Goal: Task Accomplishment & Management: Use online tool/utility

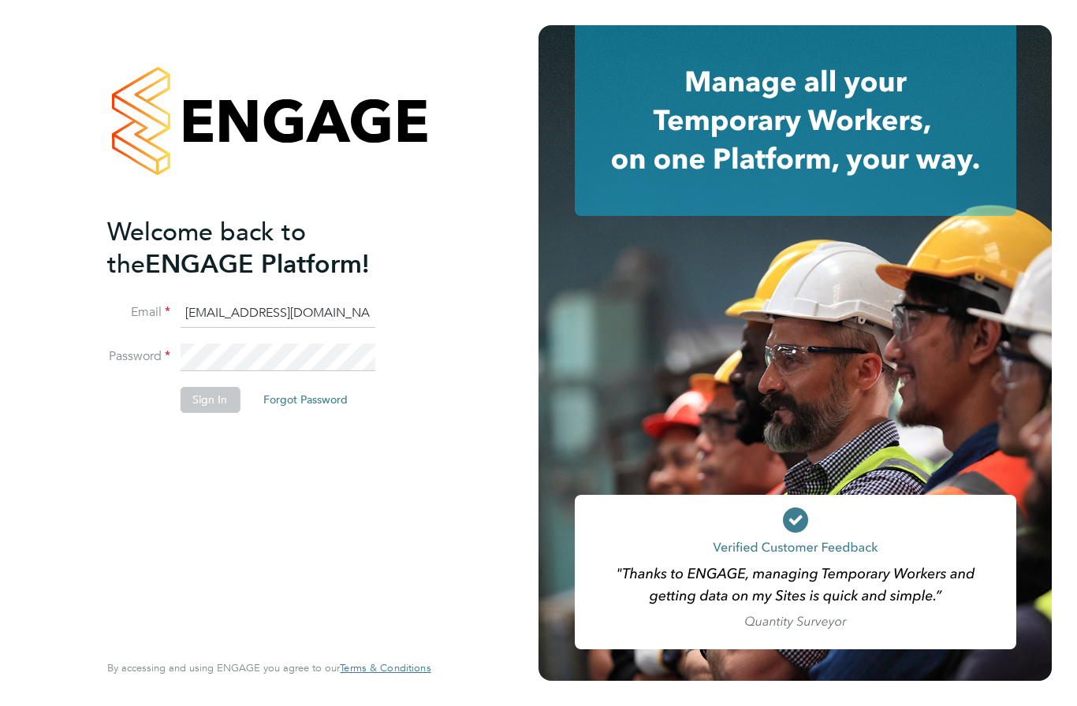
type input "[EMAIL_ADDRESS][DOMAIN_NAME]"
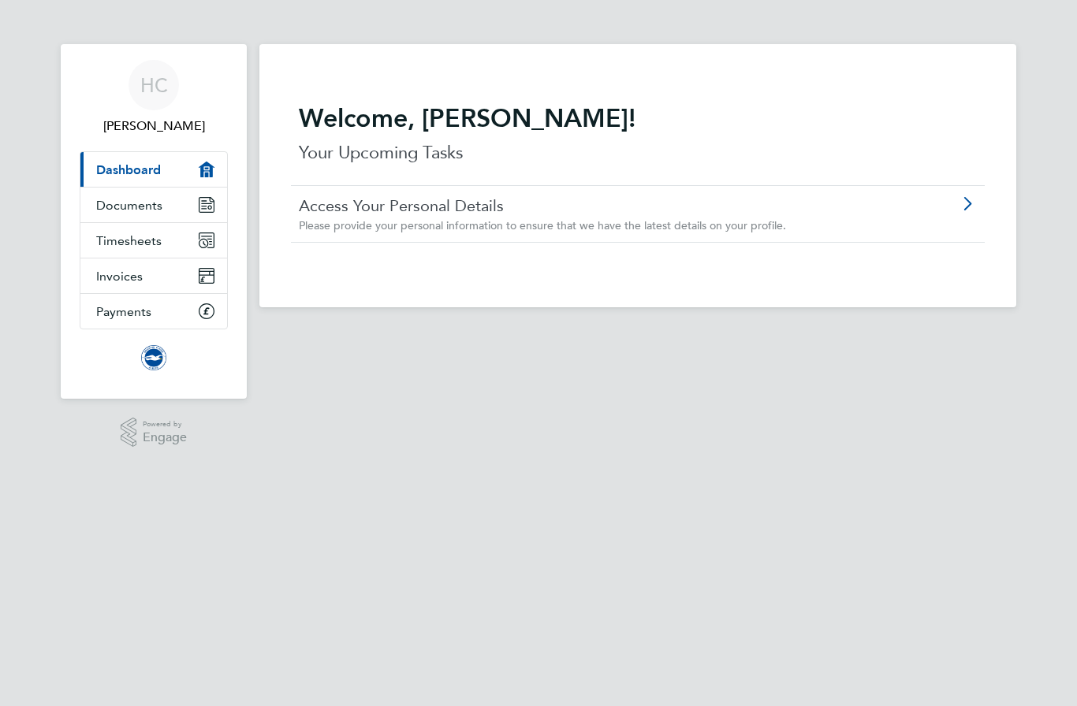
click at [154, 241] on span "Timesheets" at bounding box center [128, 240] width 65 height 15
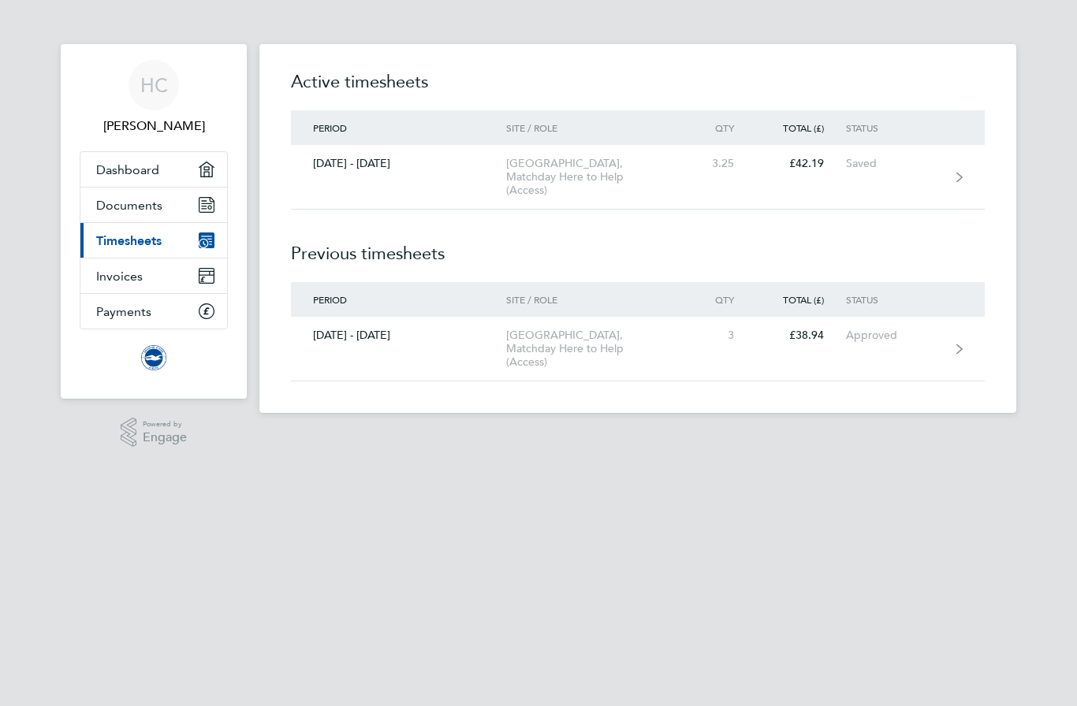
click at [664, 179] on div "American Express Community Stadium, Matchday Here to Help (Access)" at bounding box center [596, 177] width 181 height 40
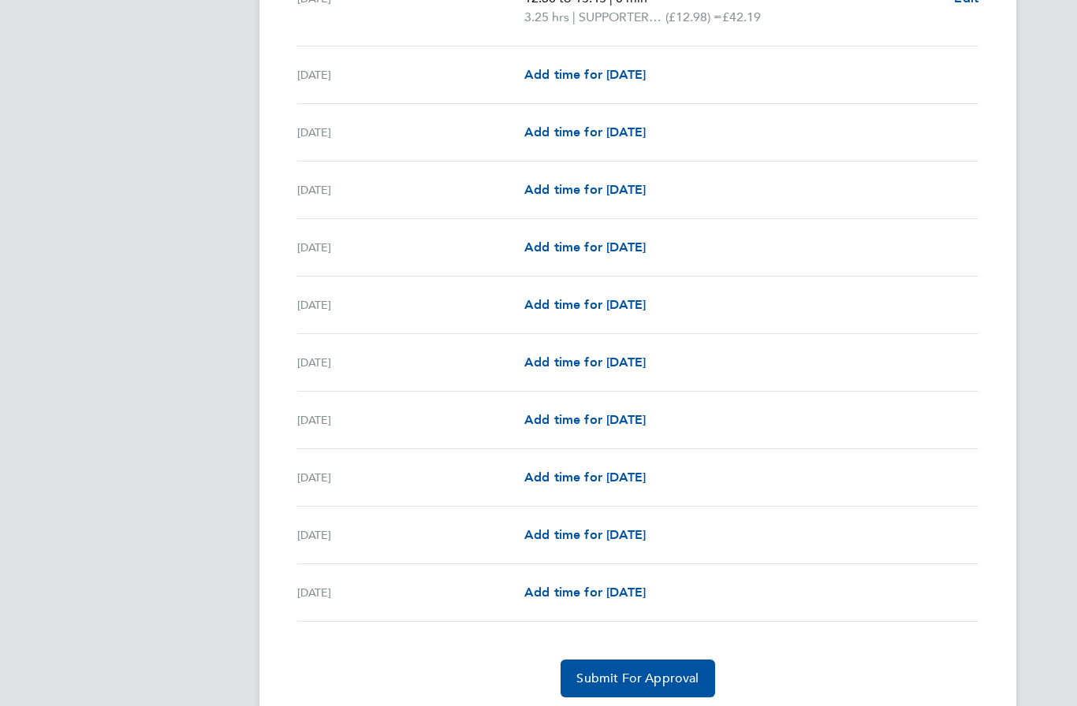
click at [680, 682] on span "Submit For Approval" at bounding box center [637, 679] width 122 height 16
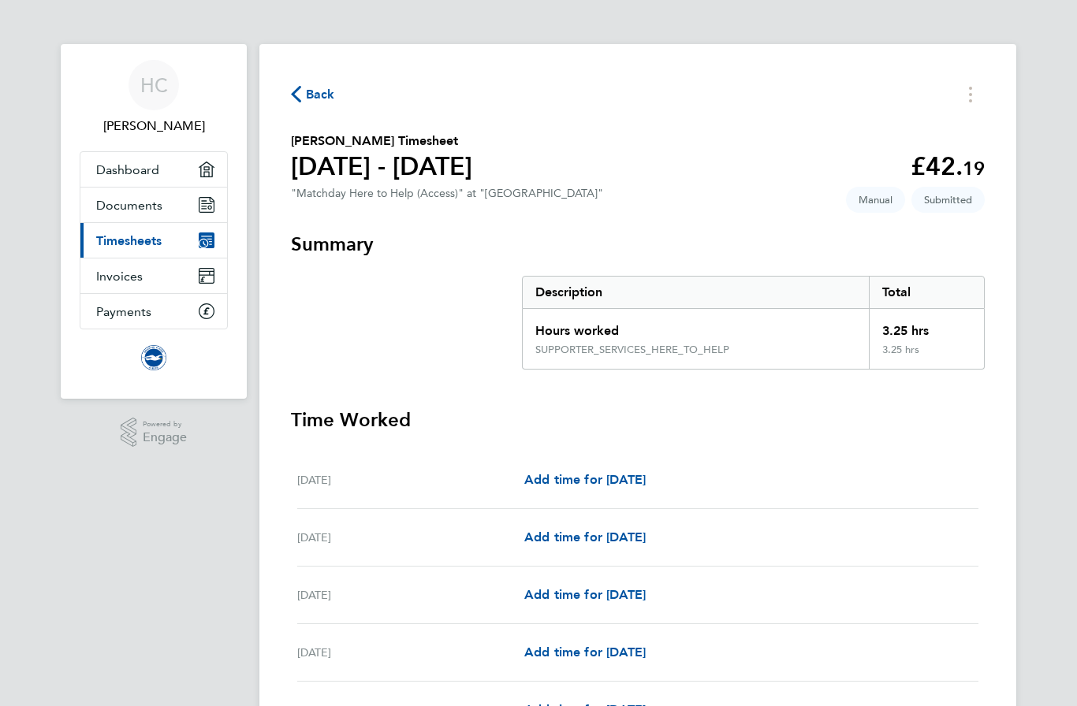
click at [171, 117] on span "Hannah Carlisle" at bounding box center [154, 126] width 148 height 19
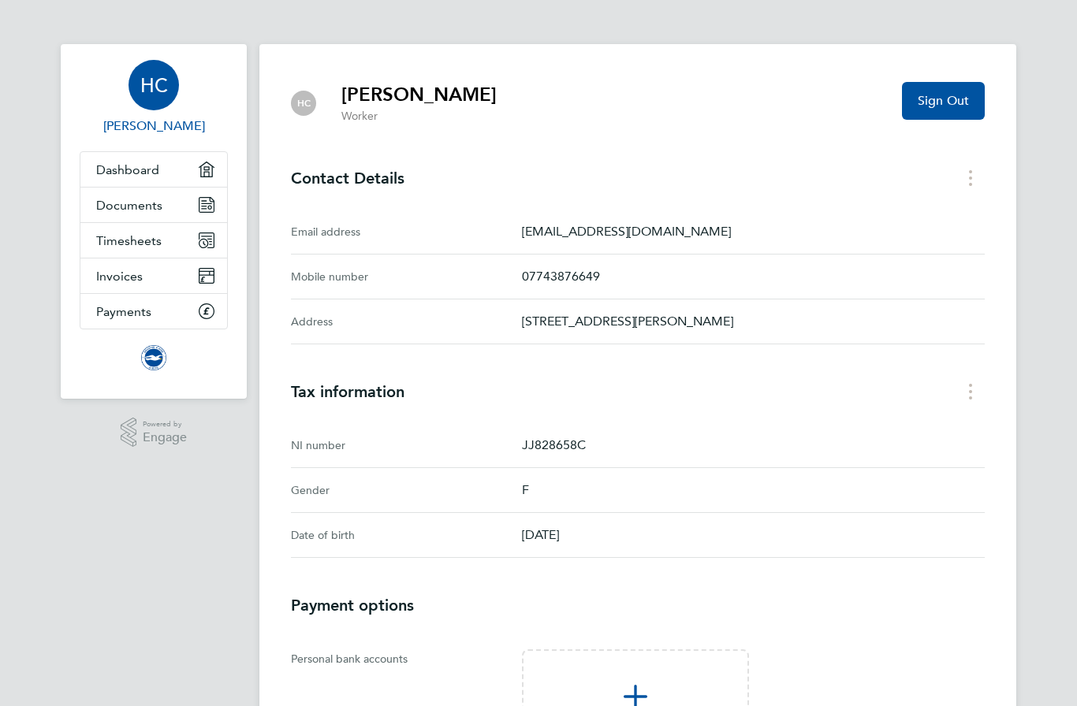
click at [960, 102] on span "Sign Out" at bounding box center [943, 101] width 51 height 16
